Goal: Navigation & Orientation: Find specific page/section

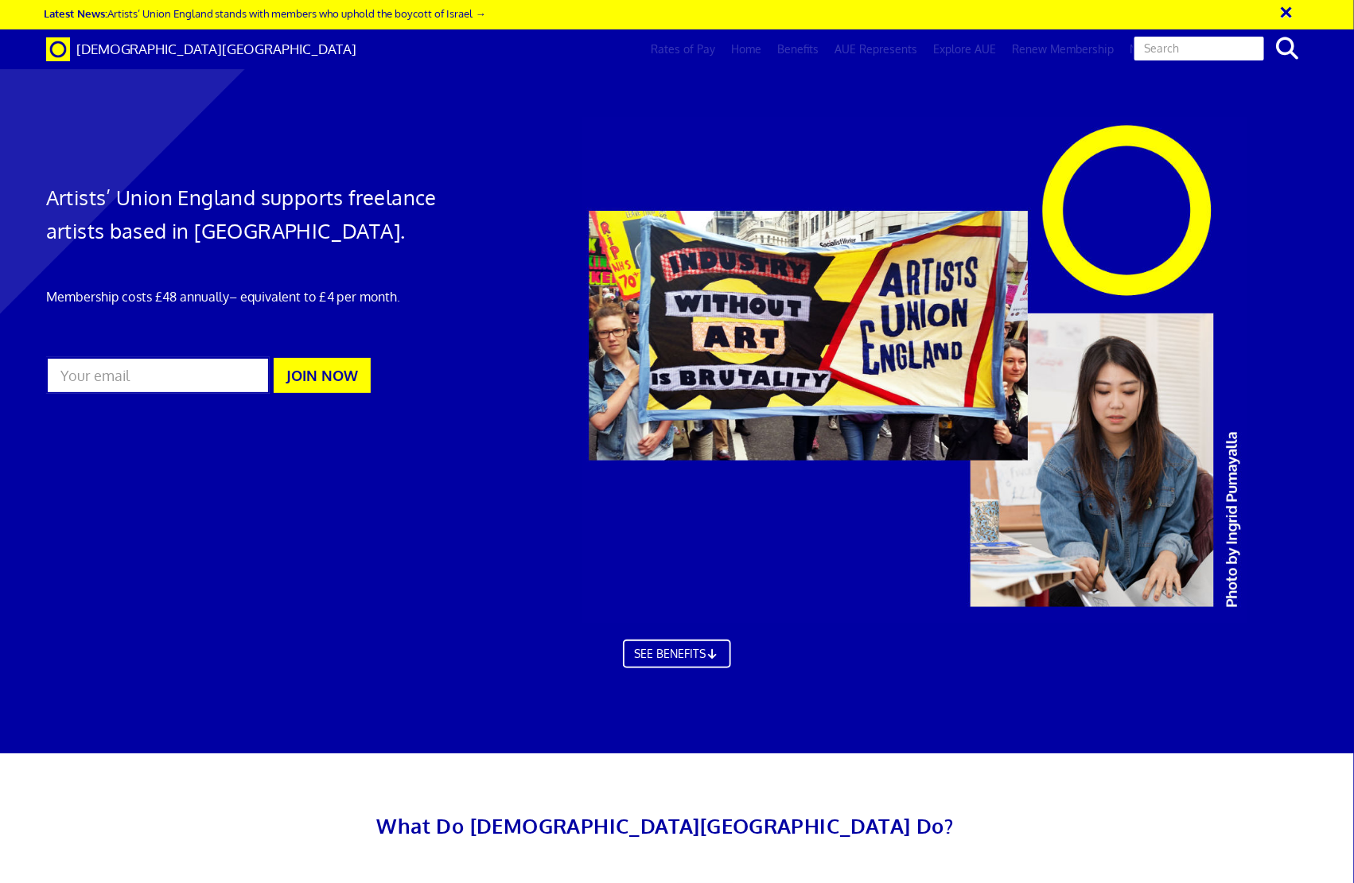
scroll to position [0, 17]
click at [1180, 46] on link "Log in" at bounding box center [1189, 49] width 47 height 40
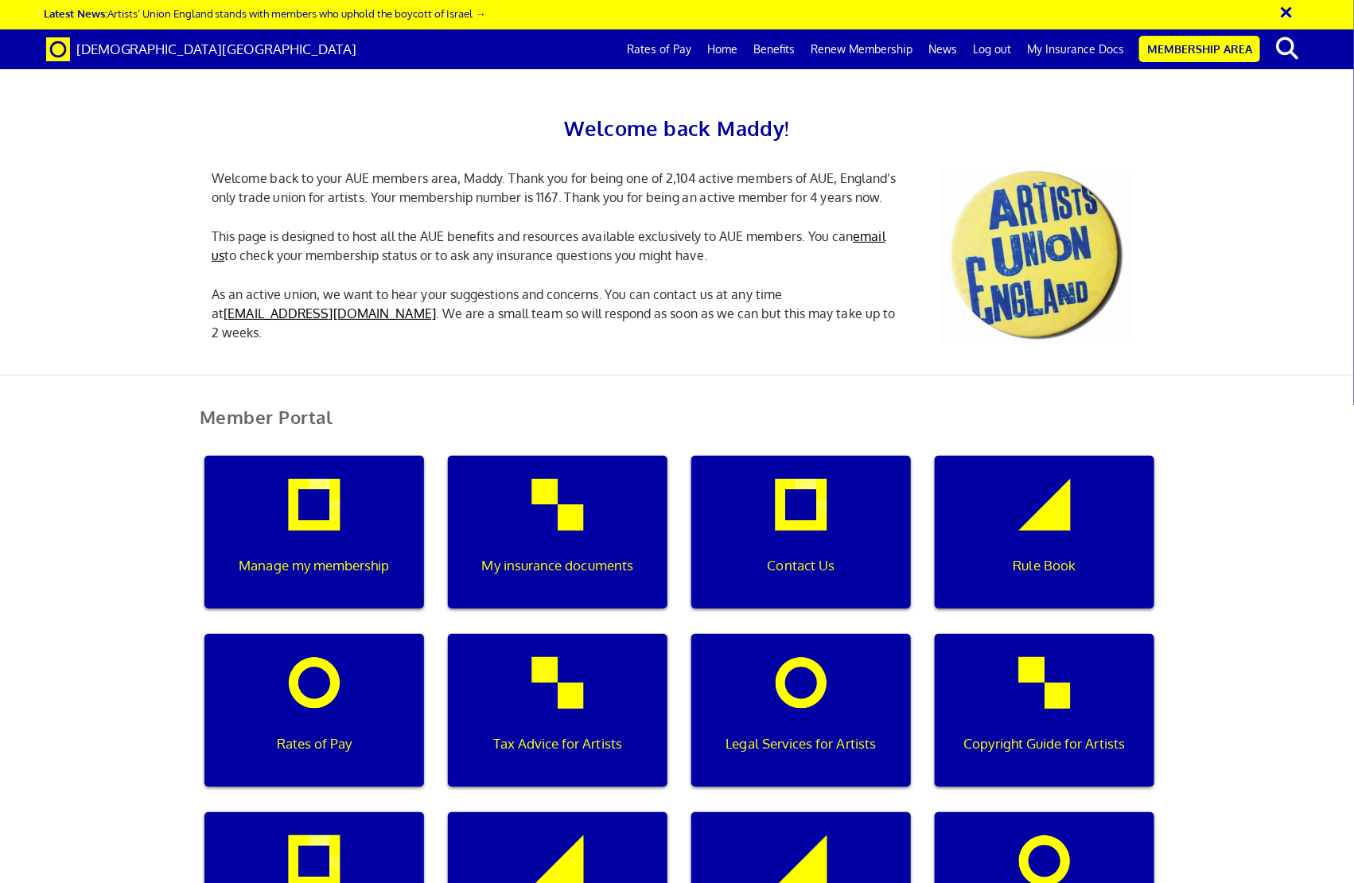
scroll to position [1873, 0]
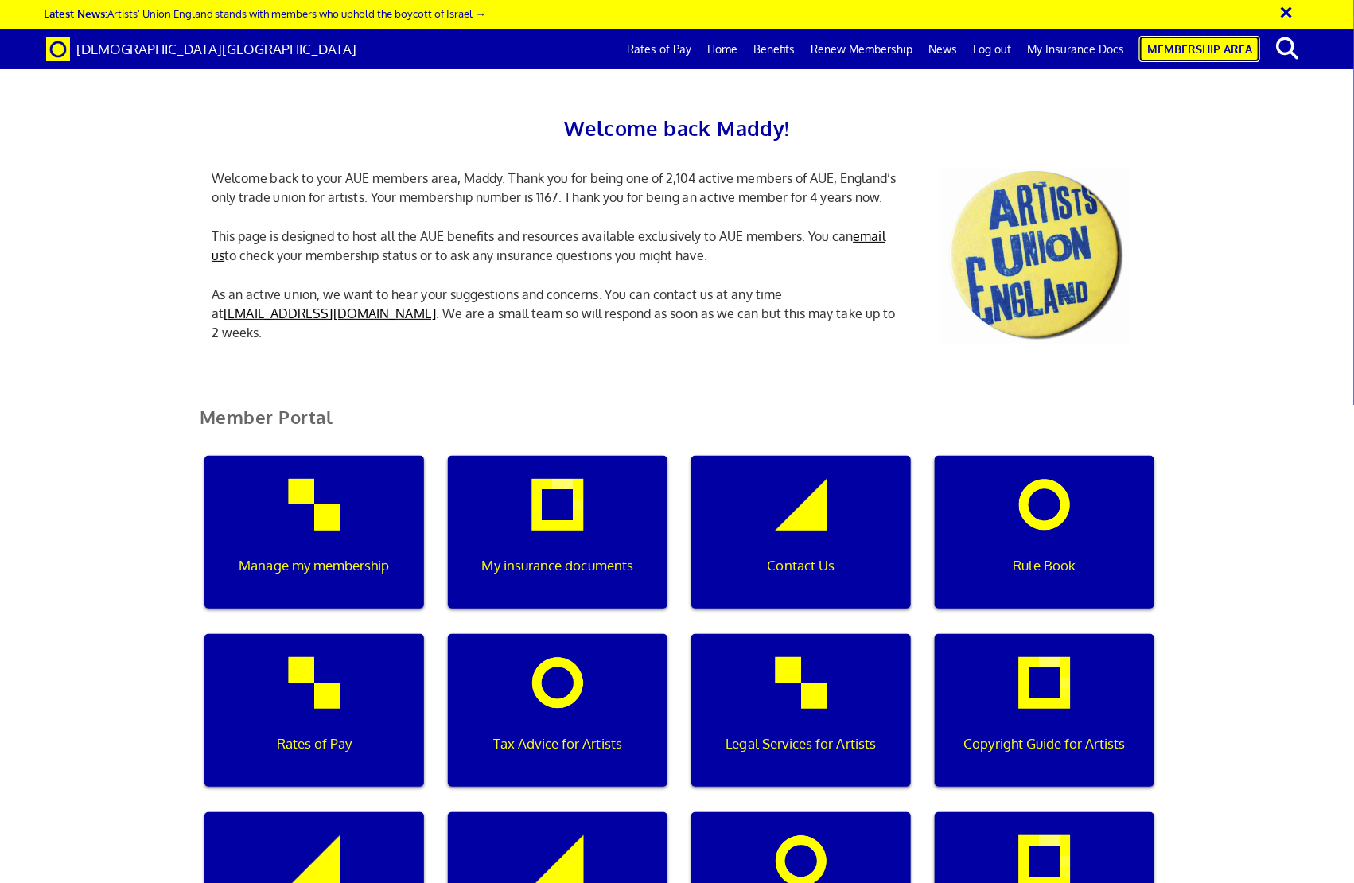
click at [1200, 42] on link "Membership Area" at bounding box center [1199, 49] width 121 height 26
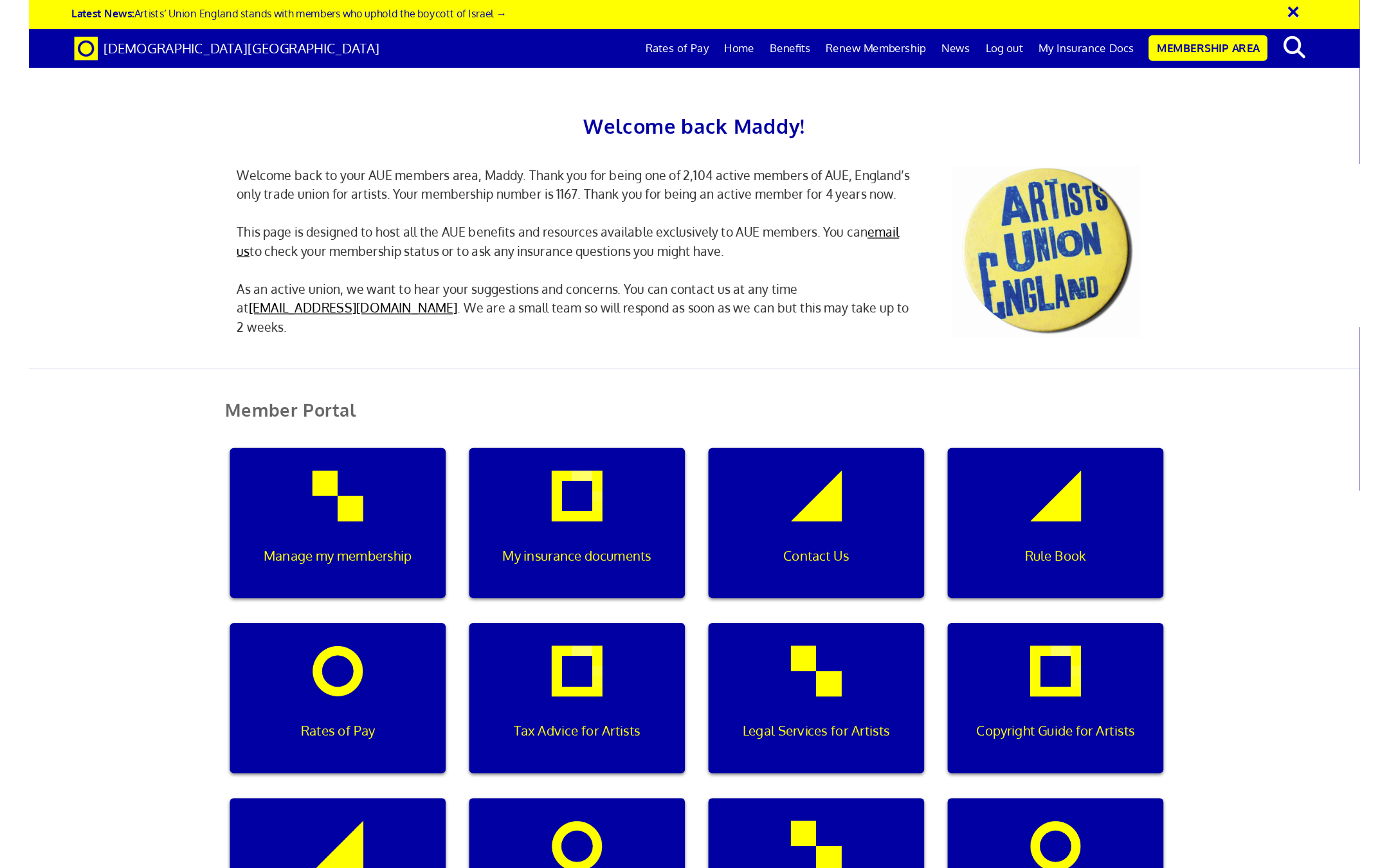
scroll to position [0, 4]
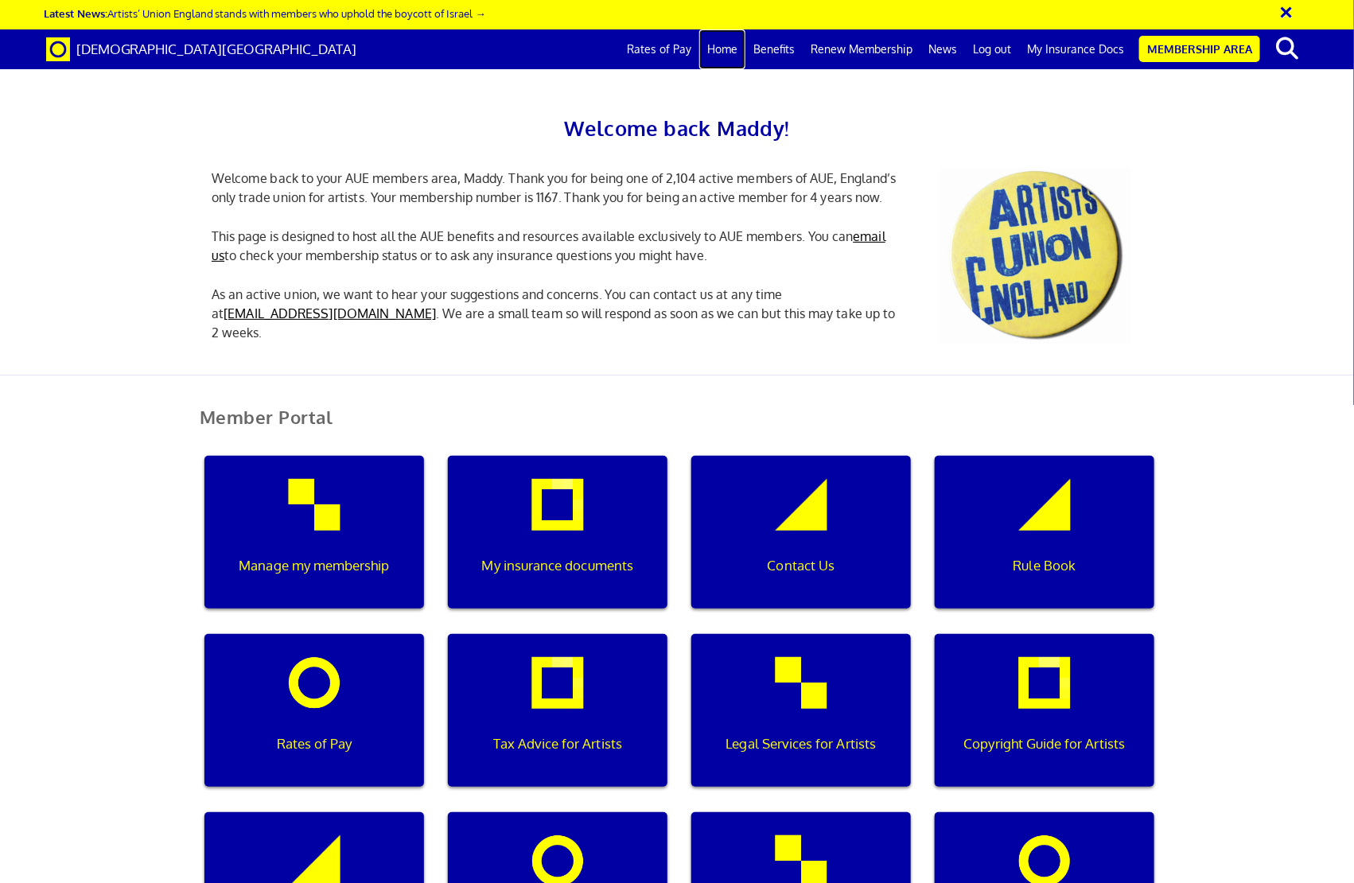
click at [728, 52] on link "Home" at bounding box center [722, 49] width 46 height 40
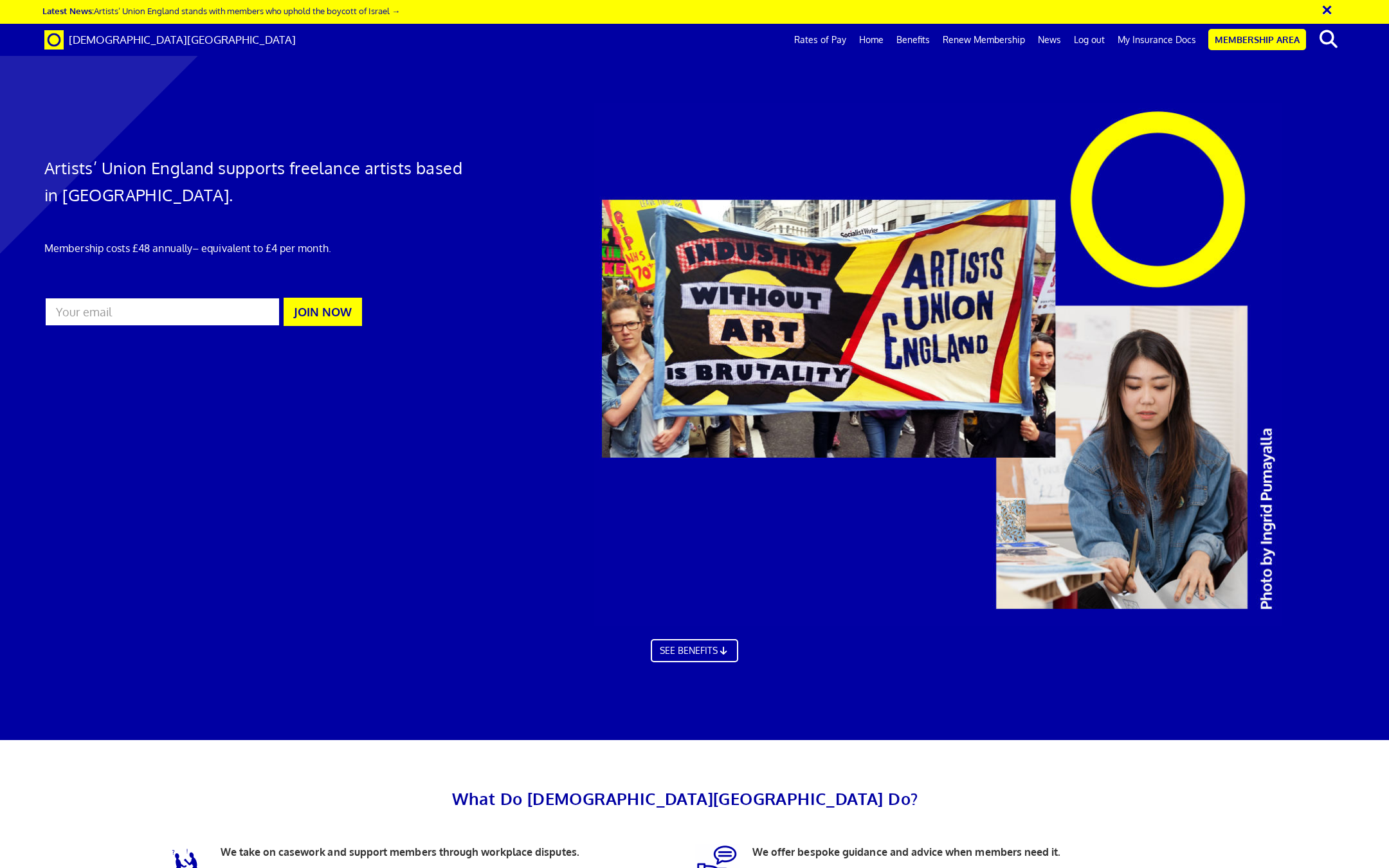
scroll to position [0, 27]
click at [1226, 43] on link "Membership Area" at bounding box center [1256, 40] width 98 height 21
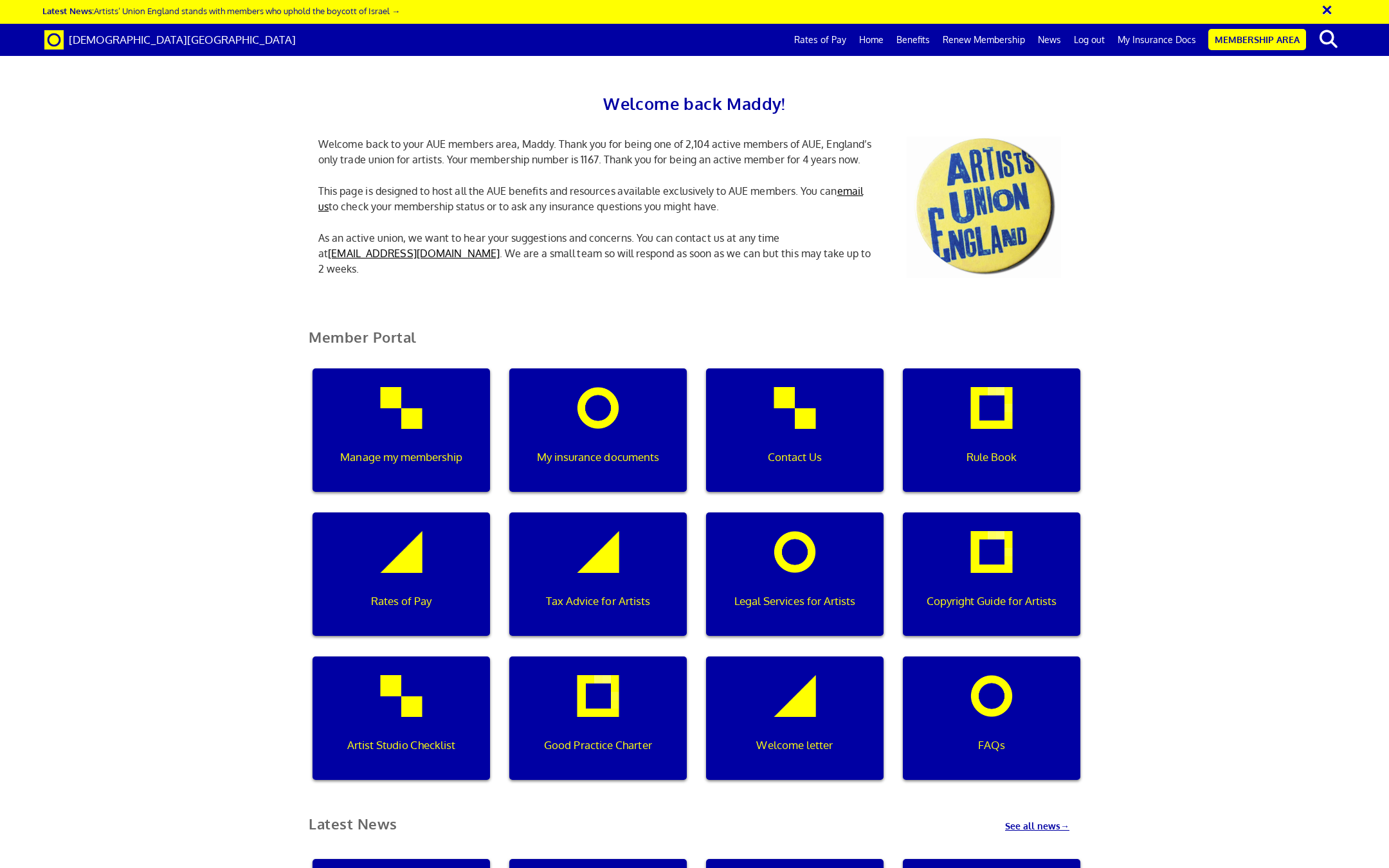
scroll to position [0, 4]
click at [142, 44] on span "[DEMOGRAPHIC_DATA][GEOGRAPHIC_DATA]" at bounding box center [182, 40] width 227 height 14
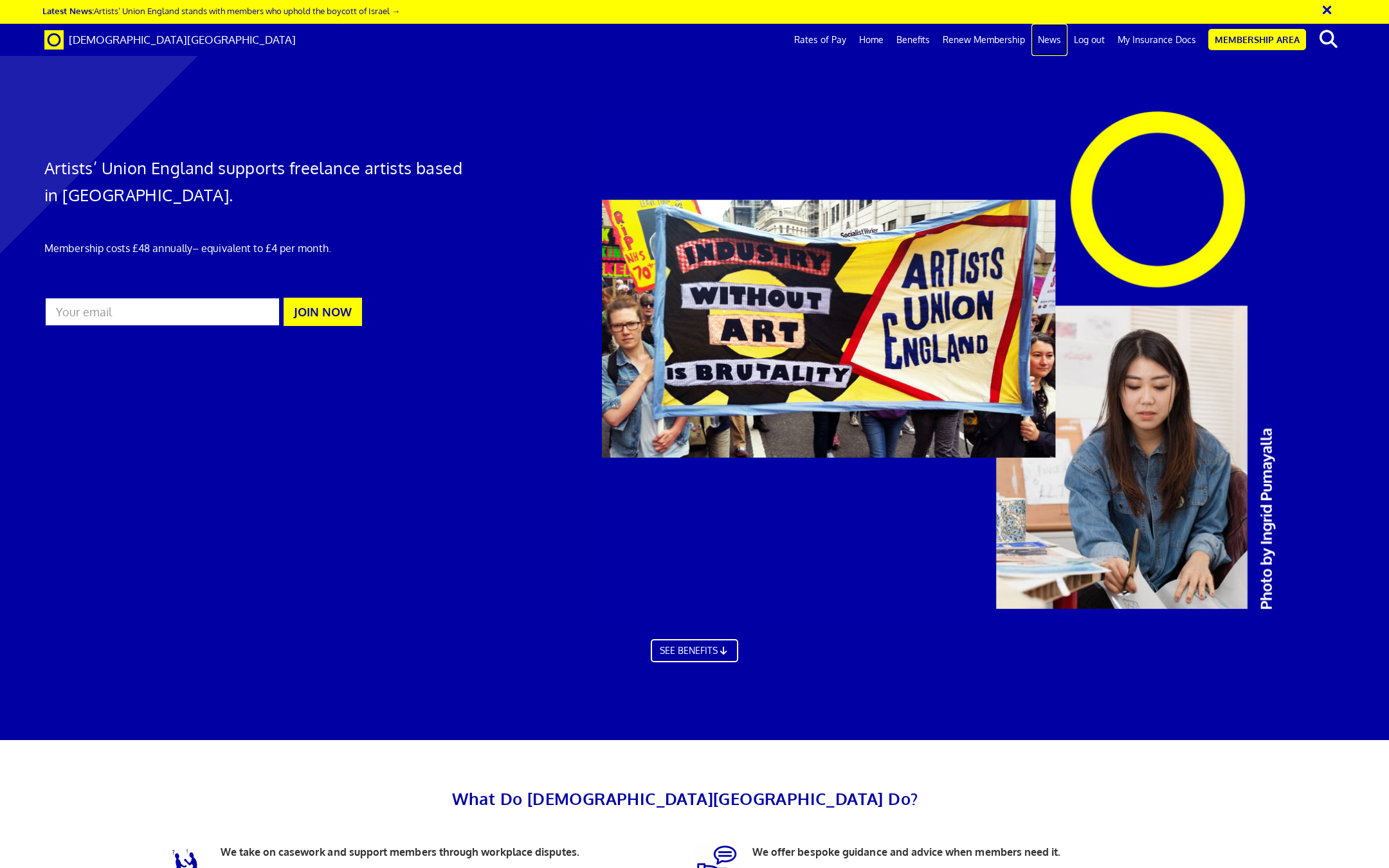
click at [1053, 39] on link "News" at bounding box center [1049, 40] width 36 height 32
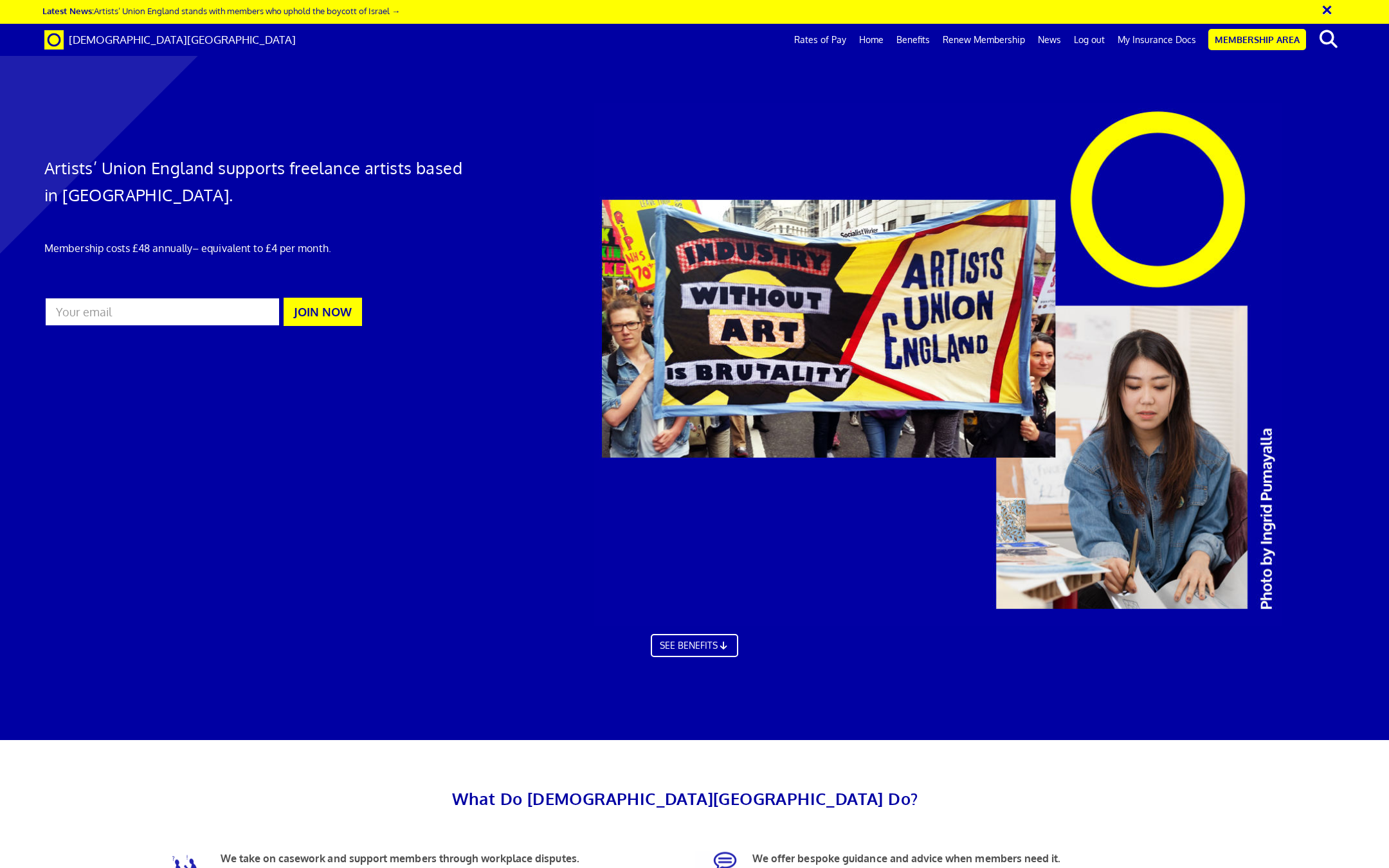
scroll to position [0, 27]
